Goal: Task Accomplishment & Management: Complete application form

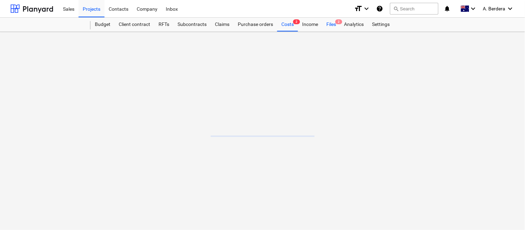
click at [330, 27] on div "Files 2" at bounding box center [331, 25] width 18 height 14
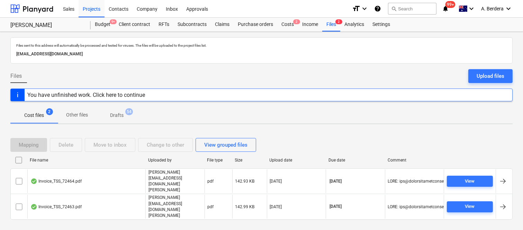
scroll to position [15, 0]
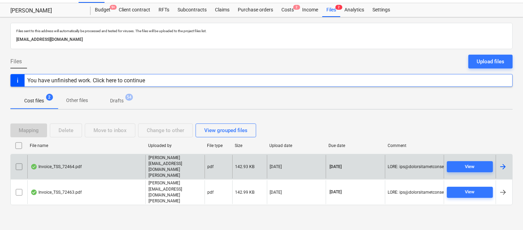
click at [111, 175] on div "Invoice_TSS_72464.pdf" at bounding box center [86, 167] width 118 height 24
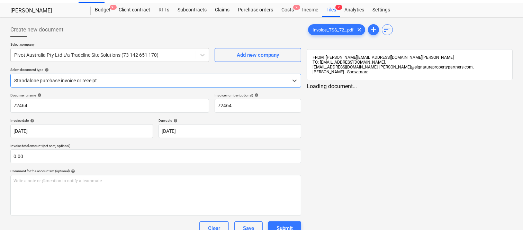
type input "72464"
type input "[DATE]"
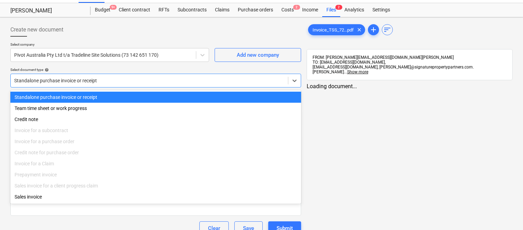
click at [160, 78] on div at bounding box center [149, 80] width 270 height 7
click at [167, 96] on div "Standalone purchase invoice or receipt" at bounding box center [155, 97] width 290 height 11
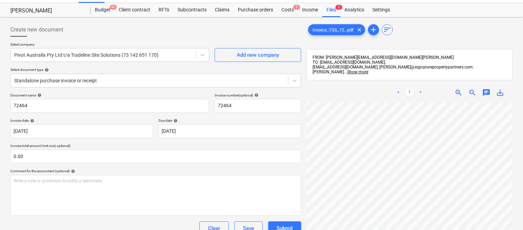
scroll to position [4, 49]
click at [470, 89] on span "zoom_out" at bounding box center [472, 93] width 8 height 8
click at [11, 103] on input "72464" at bounding box center [109, 106] width 198 height 14
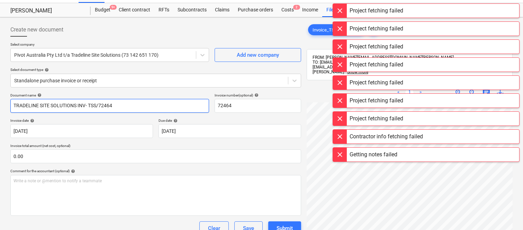
type input "TRADELINE SITE SOLUTIONS INV- TSS/72464"
drag, startPoint x: 126, startPoint y: 119, endPoint x: 123, endPoint y: 113, distance: 6.0
click at [126, 118] on div "Document name help TRADELINE SITE SOLUTIONS INV- TSS/72464 Invoice number (opti…" at bounding box center [155, 183] width 290 height 181
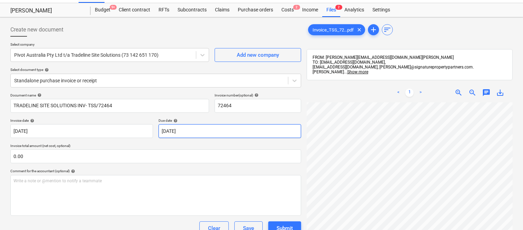
scroll to position [44, 3]
click at [459, 89] on span "zoom_in" at bounding box center [458, 93] width 8 height 8
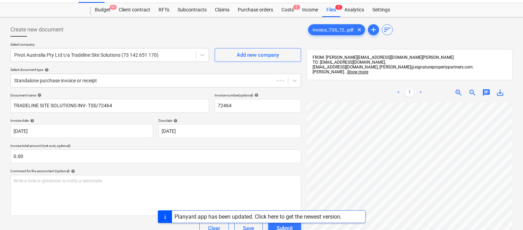
scroll to position [127, 54]
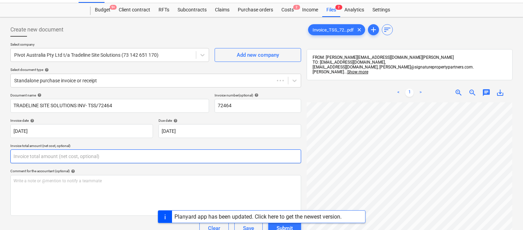
click at [72, 156] on input "text" at bounding box center [155, 156] width 290 height 14
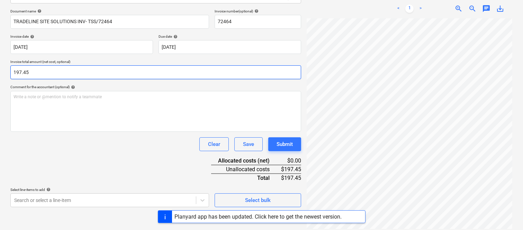
type input "197.45"
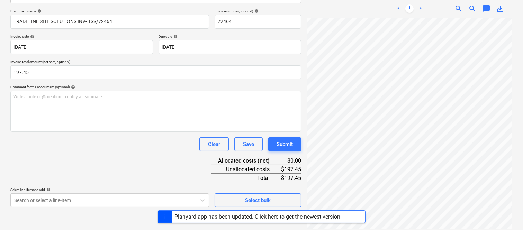
click at [89, 150] on div "Clear Save Submit" at bounding box center [155, 144] width 290 height 14
click at [113, 131] on body "Sales Projects Contacts Company Inbox Approvals format_size keyboard_arrow_down…" at bounding box center [261, 16] width 523 height 230
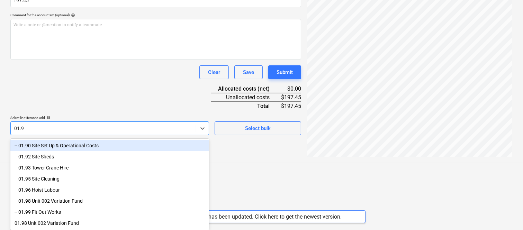
type input "01.90"
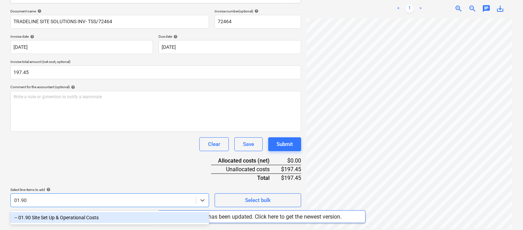
click at [77, 213] on div "-- 01.90 Site Set Up & Operational Costs" at bounding box center [109, 217] width 198 height 11
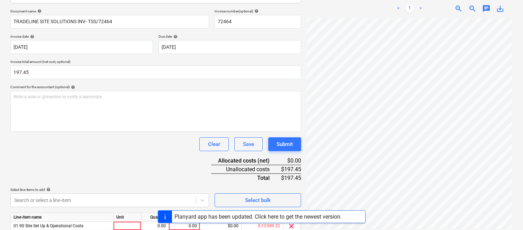
click at [81, 159] on div "Document name help TRADELINE SITE SOLUTIONS INV- TSS/72464 Invoice number (opti…" at bounding box center [155, 131] width 290 height 244
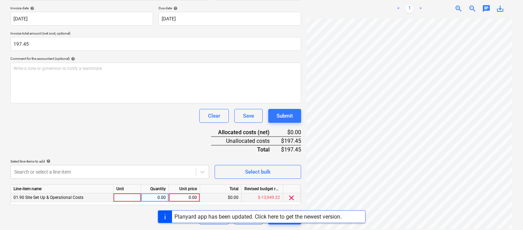
click at [132, 196] on div at bounding box center [127, 197] width 28 height 9
type input "INVOICE"
click at [163, 198] on div "0.00" at bounding box center [155, 197] width 22 height 9
type input "1"
click at [184, 195] on div "0.00" at bounding box center [184, 197] width 25 height 9
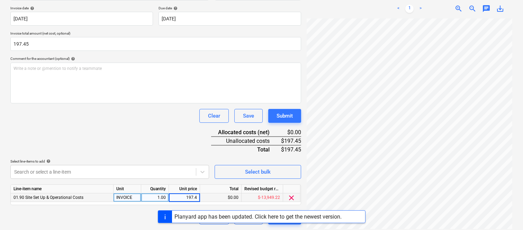
type input "197.45"
click at [166, 124] on div "Document name help TRADELINE SITE SOLUTIONS INV- TSS/72464 Invoice number (opti…" at bounding box center [155, 103] width 290 height 244
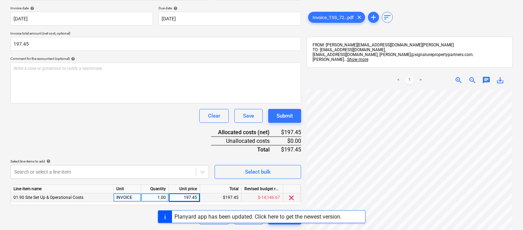
scroll to position [0, 0]
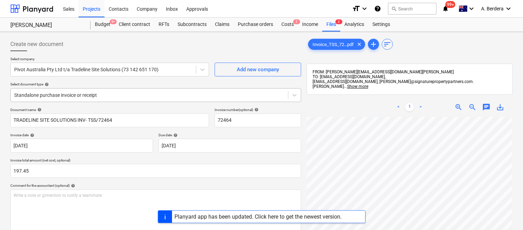
click at [118, 92] on div at bounding box center [149, 95] width 270 height 7
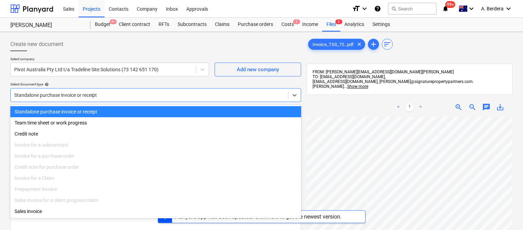
click at [131, 111] on div "Standalone purchase invoice or receipt" at bounding box center [155, 111] width 290 height 11
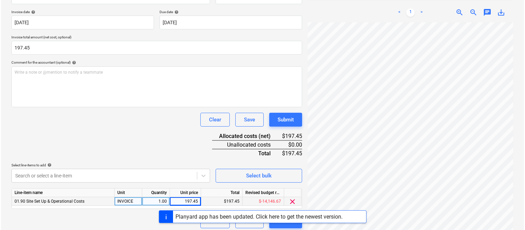
scroll to position [127, 0]
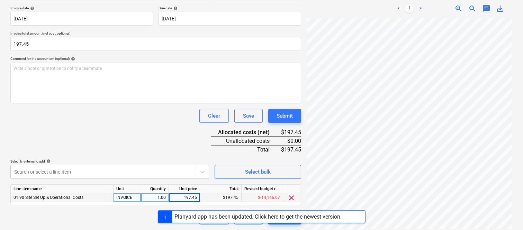
click at [286, 226] on div "Create new document Select company Pivot Australia Pty Ltd t/a Tradeline Site S…" at bounding box center [156, 68] width 296 height 320
click at [287, 223] on button "Submit" at bounding box center [284, 218] width 33 height 14
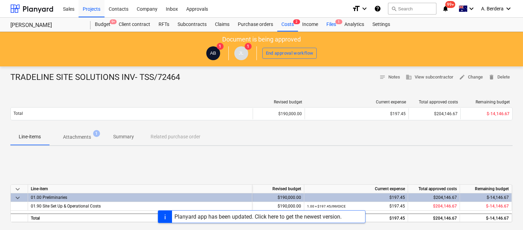
click at [332, 22] on div "Files 1" at bounding box center [331, 25] width 18 height 14
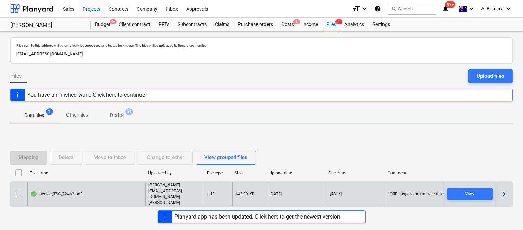
click at [99, 191] on div "Invoice_TSS_72463.pdf" at bounding box center [86, 194] width 118 height 24
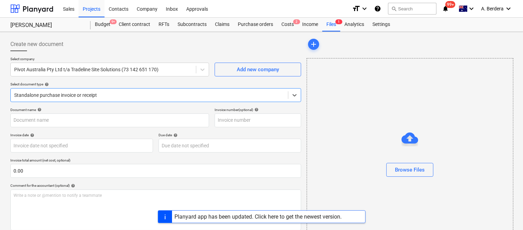
click at [113, 92] on div at bounding box center [149, 95] width 270 height 7
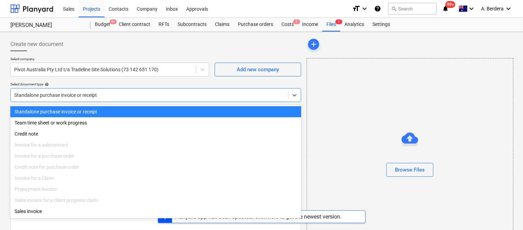
click at [124, 111] on div "Standalone purchase invoice or receipt" at bounding box center [155, 111] width 290 height 11
type input "72463"
type input "[DATE]"
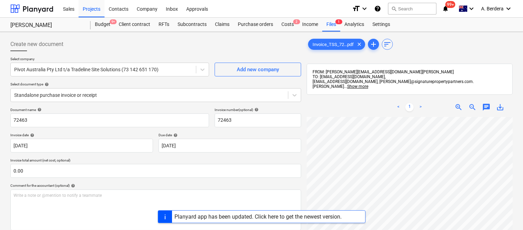
scroll to position [30, 0]
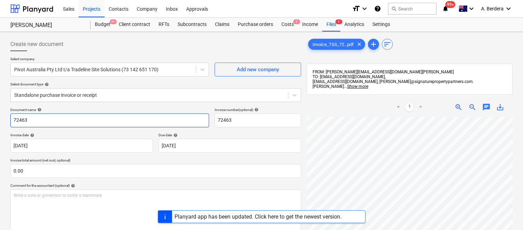
click at [12, 120] on input "72463" at bounding box center [109, 120] width 198 height 14
type input "TRADELINE SITE SOLUTIONS INV- TSS/72463"
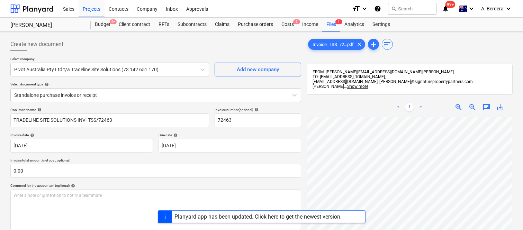
scroll to position [117, 54]
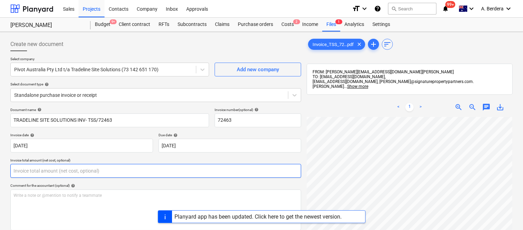
click at [60, 172] on input "text" at bounding box center [155, 171] width 290 height 14
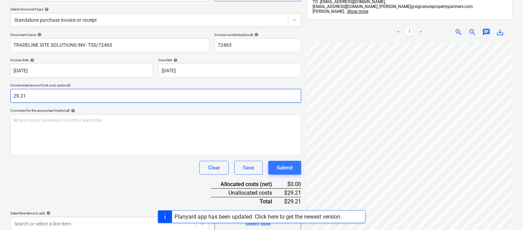
scroll to position [99, 0]
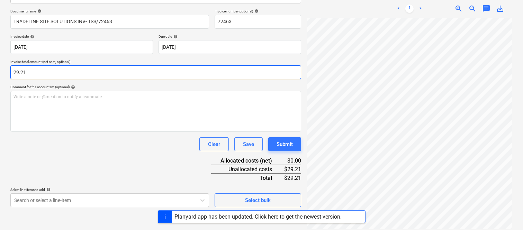
type input "29.21"
click at [140, 166] on div "Document name help TRADELINE SITE SOLUTIONS INV- TSS/72463 Invoice number (opti…" at bounding box center [155, 108] width 290 height 198
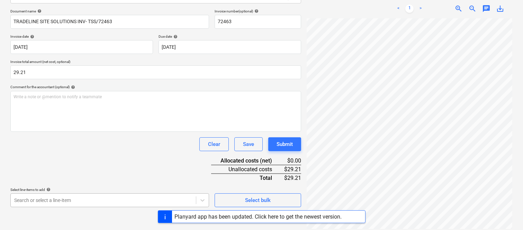
click at [74, 131] on body "Sales Projects Contacts Company Inbox Approvals format_size keyboard_arrow_down…" at bounding box center [261, 16] width 523 height 230
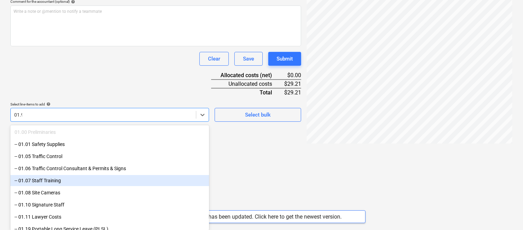
scroll to position [172, 0]
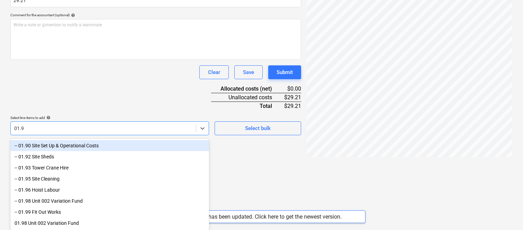
type input "01.90"
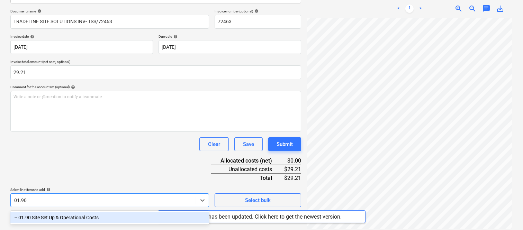
click at [76, 217] on div "-- 01.90 Site Set Up & Operational Costs" at bounding box center [109, 217] width 198 height 11
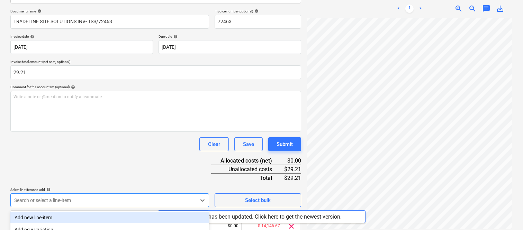
click at [94, 149] on div "Clear Save Submit" at bounding box center [155, 144] width 290 height 14
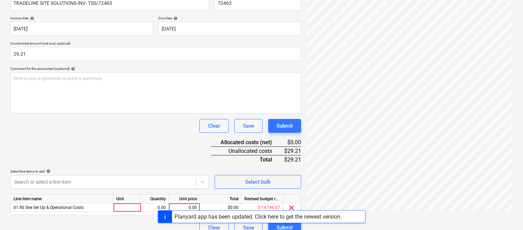
scroll to position [127, 0]
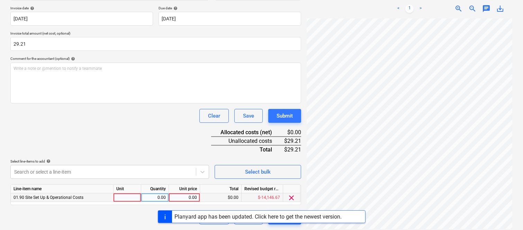
click at [120, 199] on div at bounding box center [127, 197] width 28 height 9
type input "INVOICE"
click at [161, 198] on div "0.00" at bounding box center [155, 197] width 22 height 9
type input "1"
click at [183, 197] on div "0.00" at bounding box center [184, 197] width 25 height 9
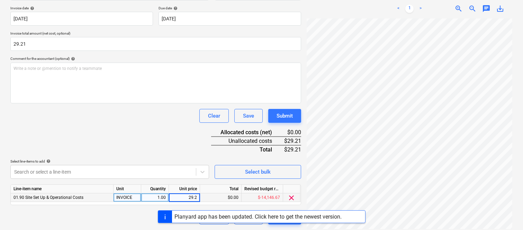
type input "29.21"
click at [127, 219] on div "Planyard app has been updated. Click here to get the newest version." at bounding box center [261, 216] width 523 height 13
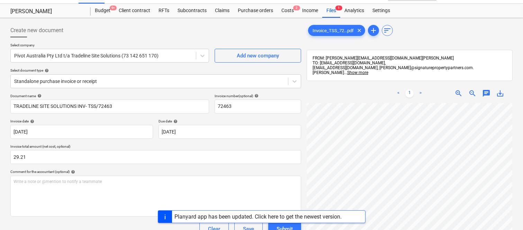
scroll to position [0, 0]
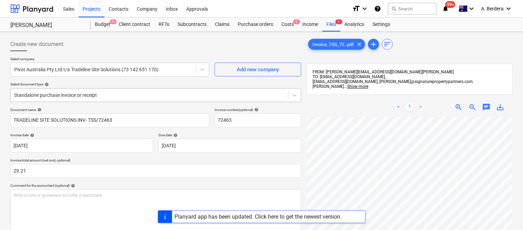
click at [137, 93] on div at bounding box center [149, 95] width 270 height 7
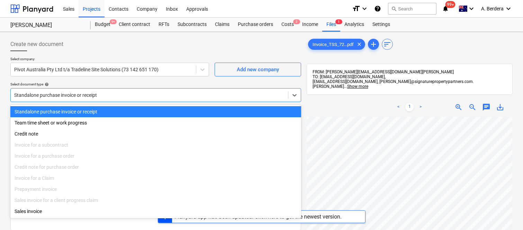
click at [152, 112] on div "Standalone purchase invoice or receipt" at bounding box center [155, 111] width 290 height 11
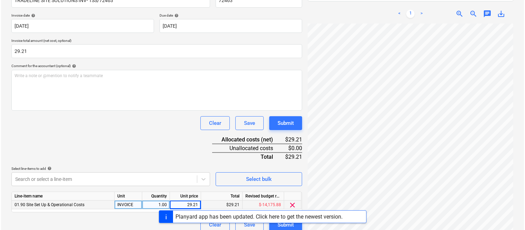
scroll to position [127, 0]
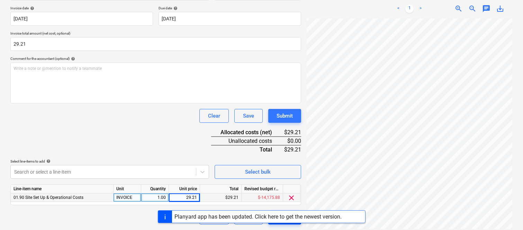
click at [286, 223] on button "Submit" at bounding box center [284, 218] width 33 height 14
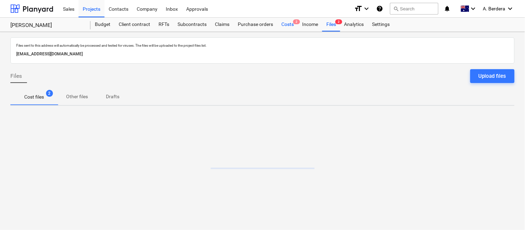
click at [308, 23] on div "Income" at bounding box center [310, 25] width 24 height 14
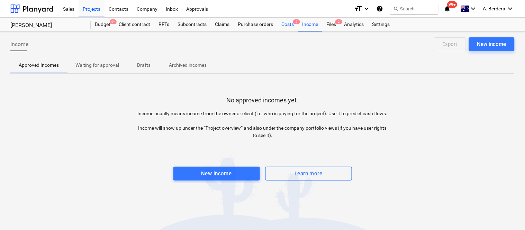
click at [286, 28] on div "Costs 2" at bounding box center [287, 25] width 21 height 14
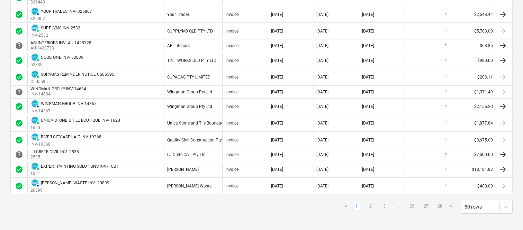
scroll to position [666, 0]
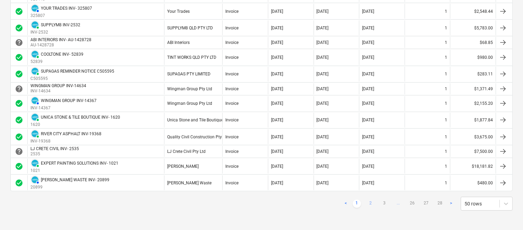
click at [373, 204] on link "2" at bounding box center [370, 204] width 8 height 8
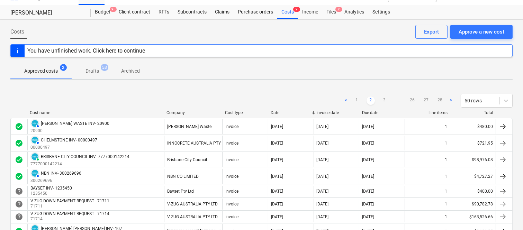
scroll to position [0, 0]
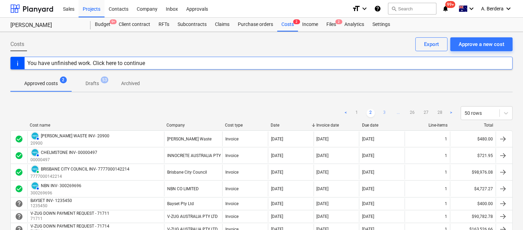
click at [386, 113] on link "3" at bounding box center [384, 113] width 8 height 8
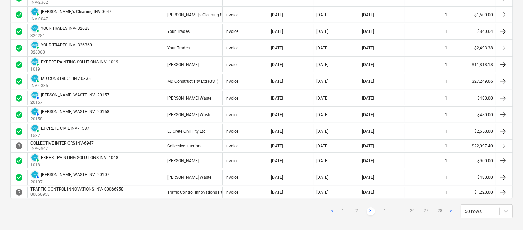
scroll to position [746, 0]
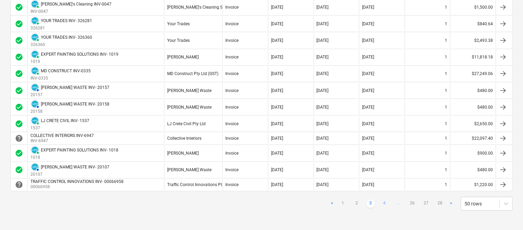
click at [384, 205] on link "4" at bounding box center [384, 204] width 8 height 8
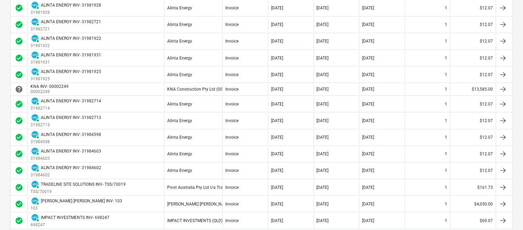
scroll to position [395, 0]
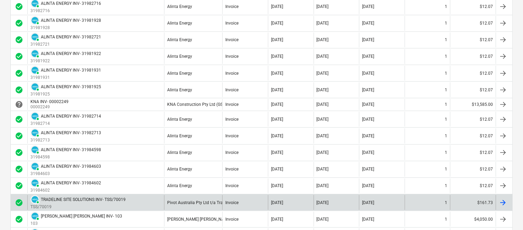
click at [151, 205] on div "PAID TRADELINE SITE SOLUTIONS INV- TSS/70019 TSS/70019" at bounding box center [95, 202] width 137 height 15
